Goal: Task Accomplishment & Management: Manage account settings

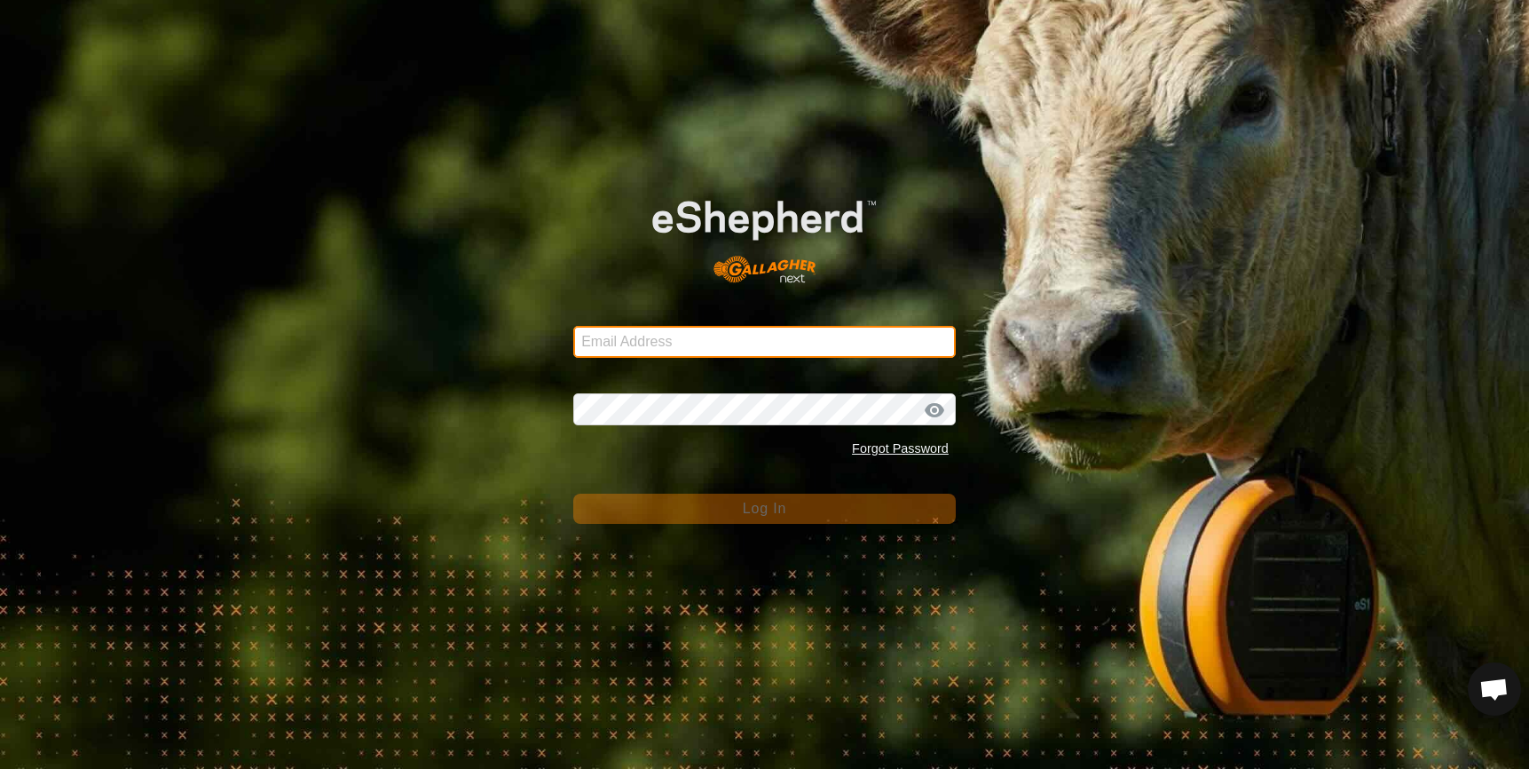
type input "[EMAIL_ADDRESS][DOMAIN_NAME]"
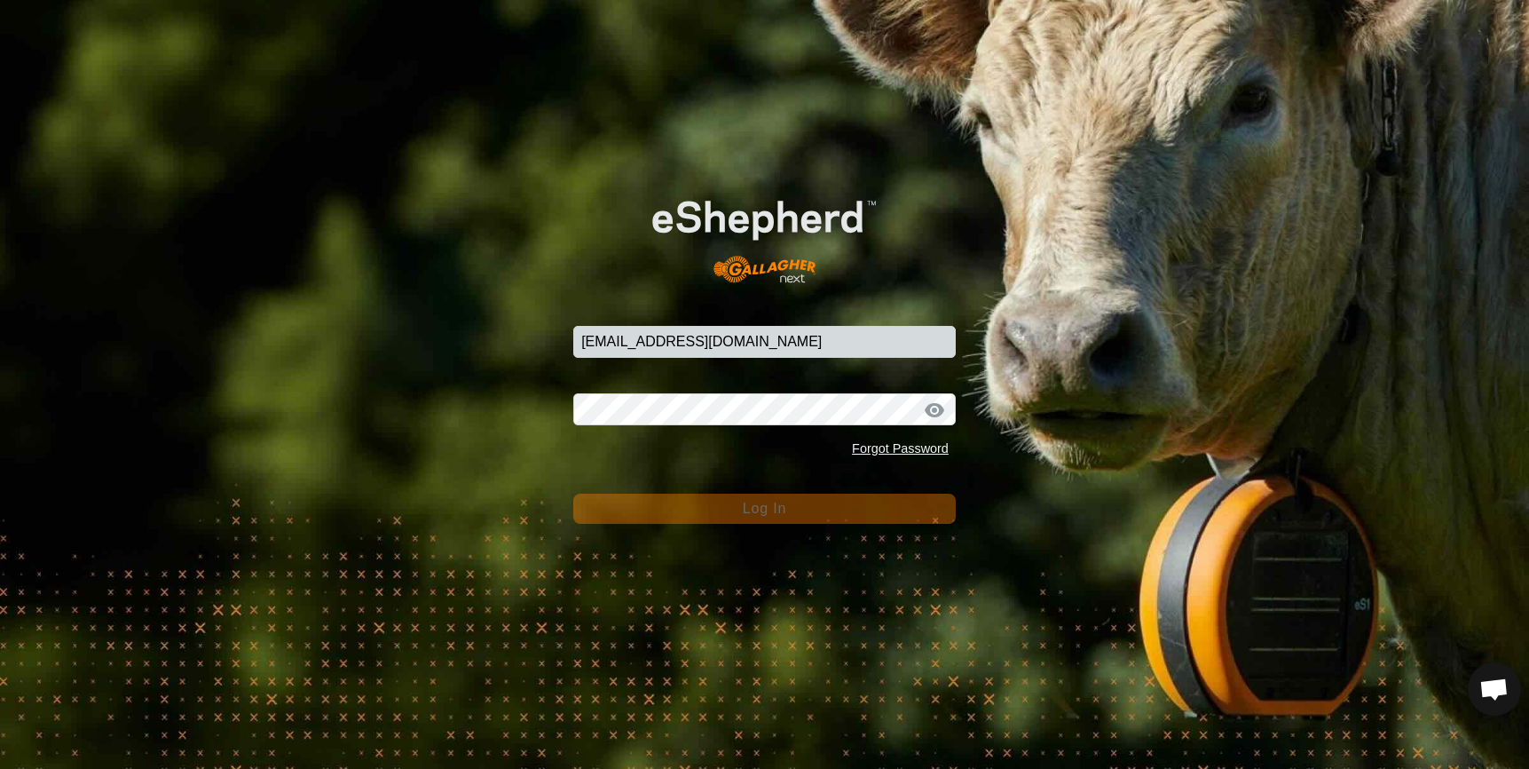
click at [800, 506] on button "Log In" at bounding box center [764, 508] width 383 height 30
